Goal: Task Accomplishment & Management: Complete application form

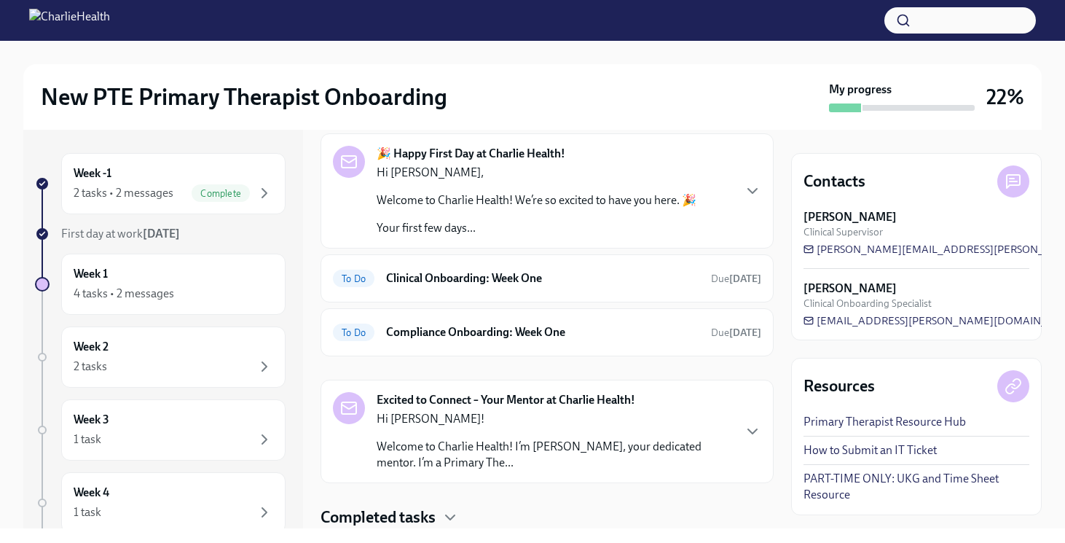
scroll to position [110, 0]
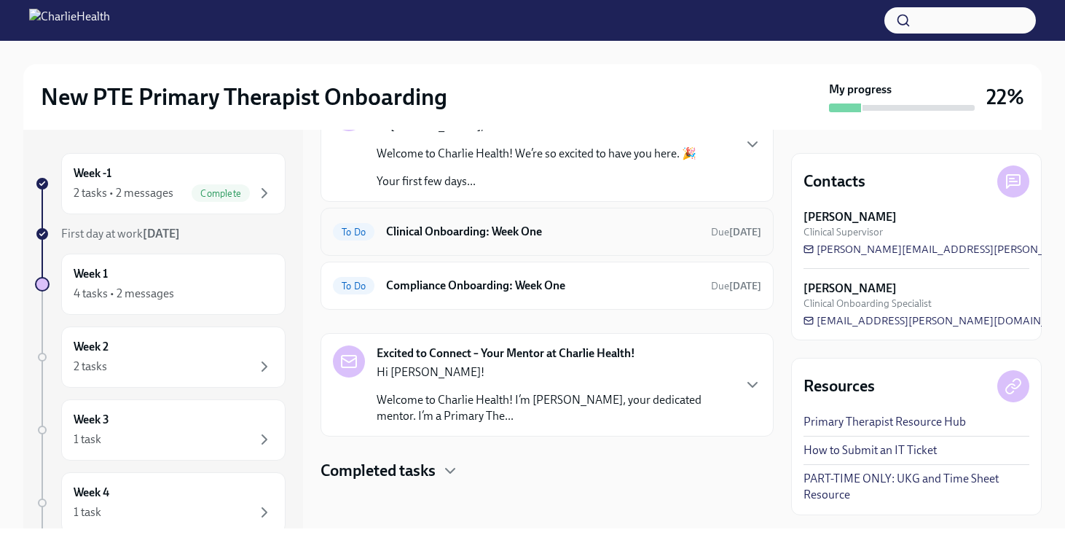
click at [424, 248] on div "To Do Clinical Onboarding: Week One Due [DATE]" at bounding box center [547, 232] width 453 height 48
click at [525, 229] on h6 "Clinical Onboarding: Week One" at bounding box center [542, 232] width 313 height 16
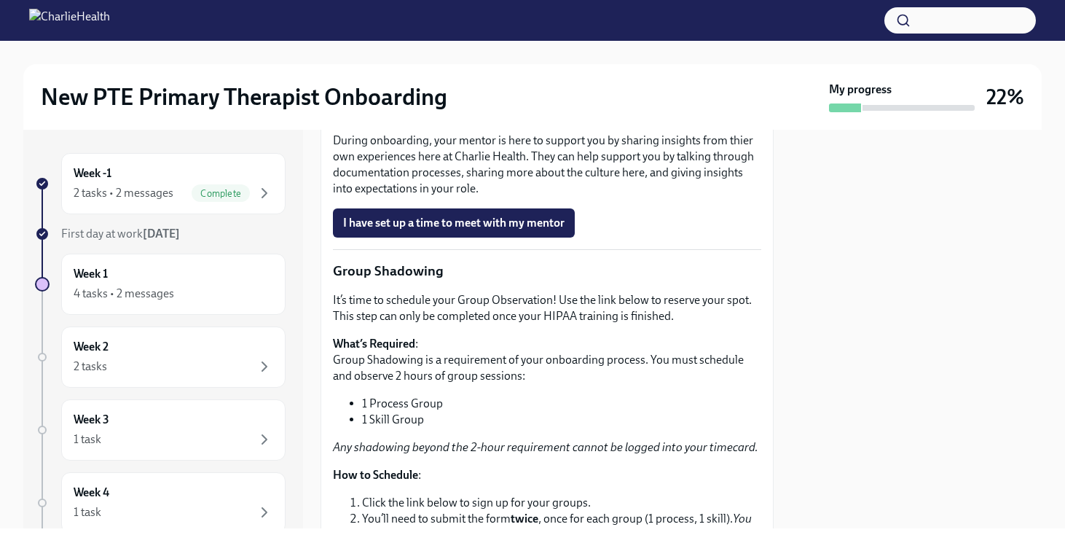
scroll to position [1672, 0]
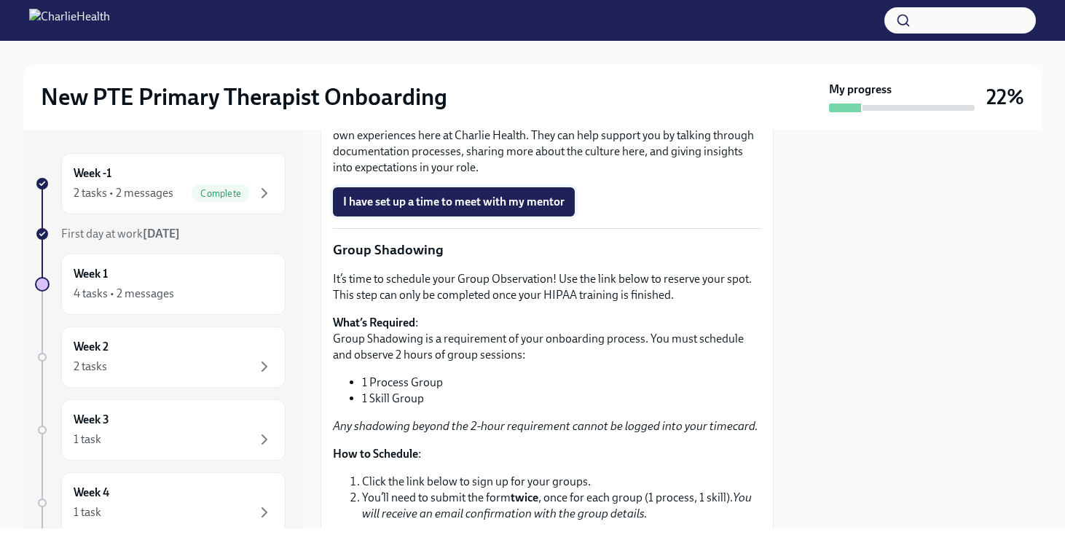
click at [503, 209] on span "I have set up a time to meet with my mentor" at bounding box center [454, 202] width 222 height 15
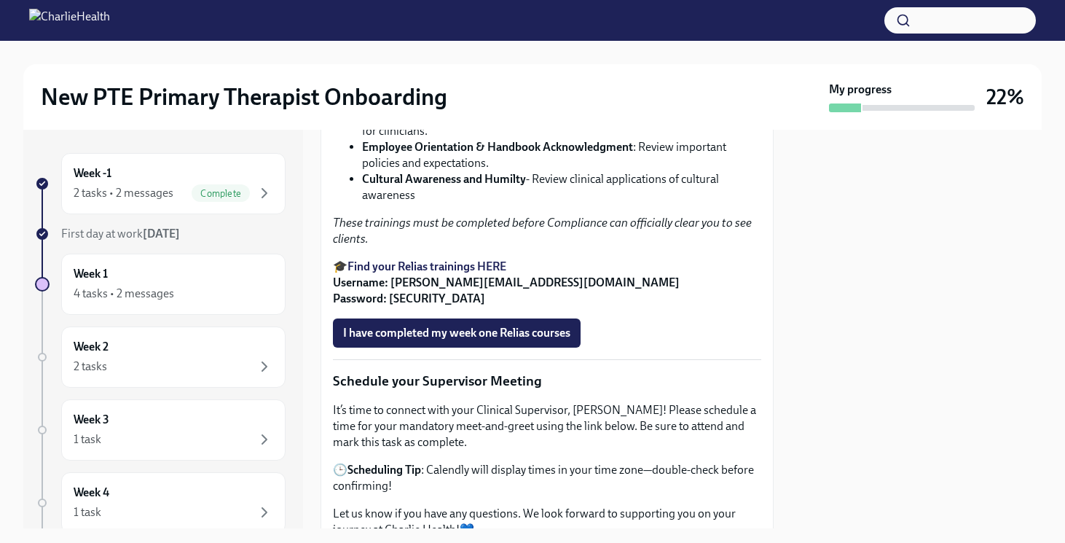
scroll to position [1053, 0]
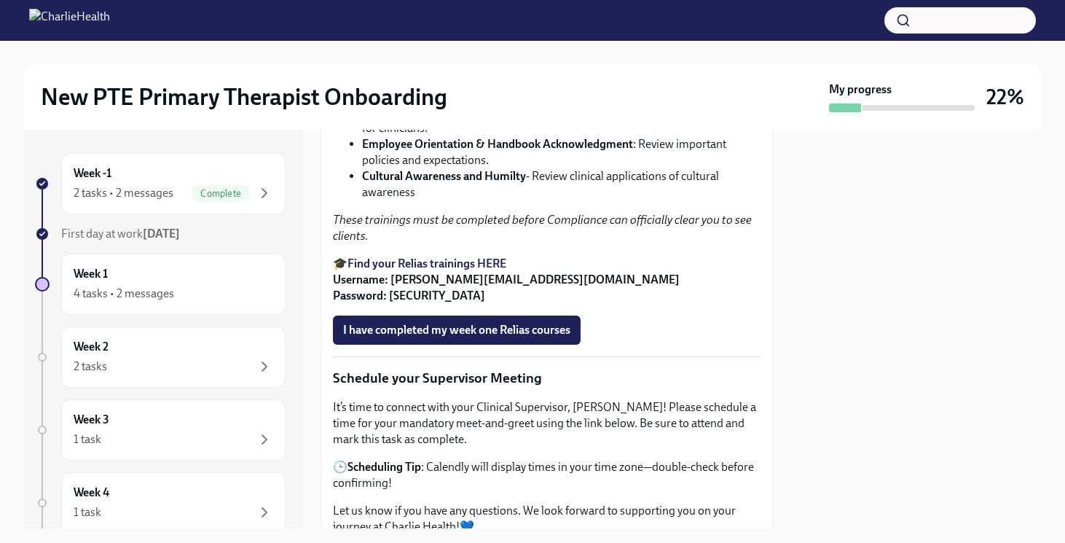
click at [468, 270] on strong "Find your Relias trainings HERE" at bounding box center [427, 264] width 159 height 14
click at [426, 304] on p "🎓 Find your Relias trainings HERE Username: [PERSON_NAME][EMAIL_ADDRESS][DOMAIN…" at bounding box center [547, 280] width 428 height 48
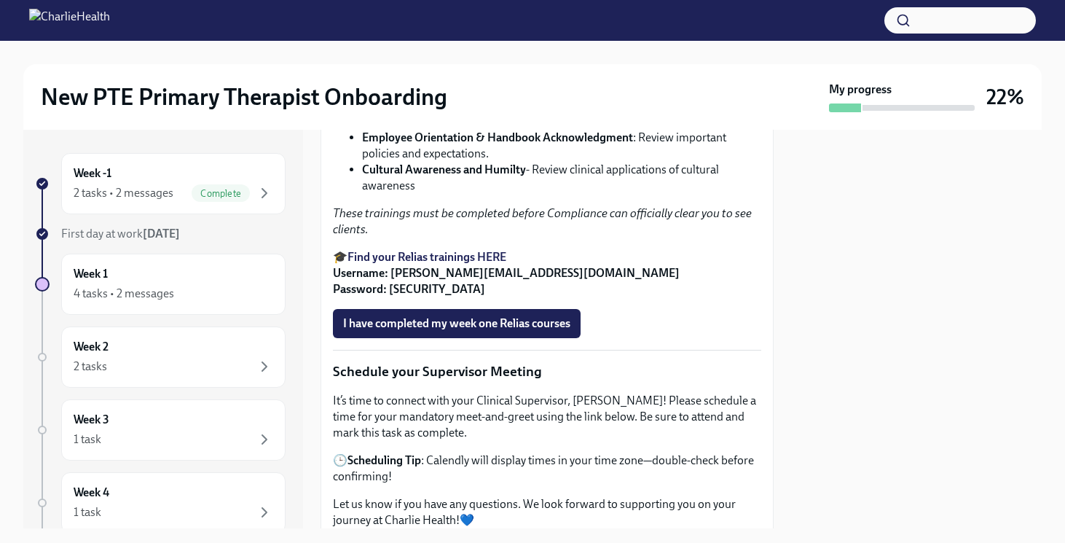
scroll to position [1065, 0]
